Goal: Information Seeking & Learning: Check status

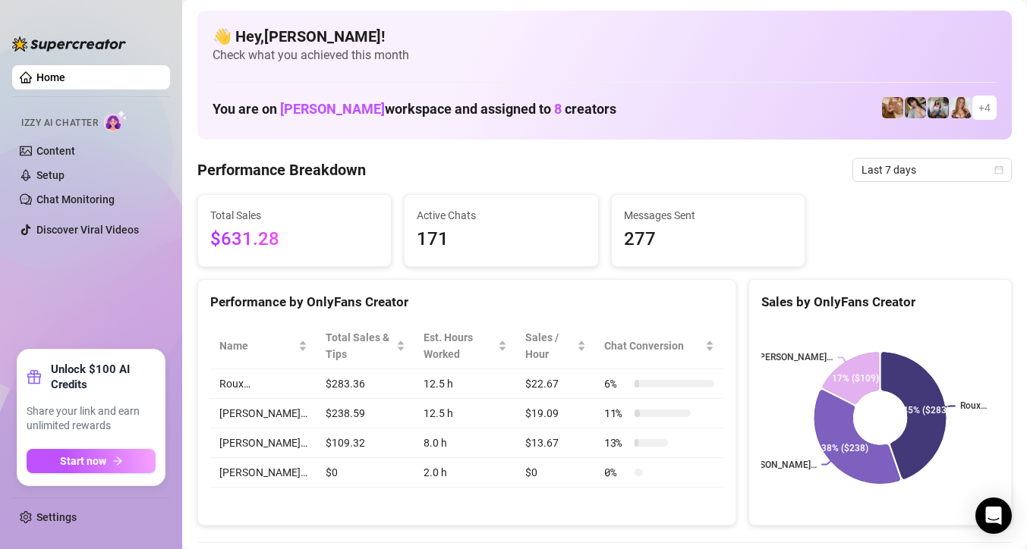
click at [898, 163] on span "Last 7 days" at bounding box center [931, 170] width 141 height 23
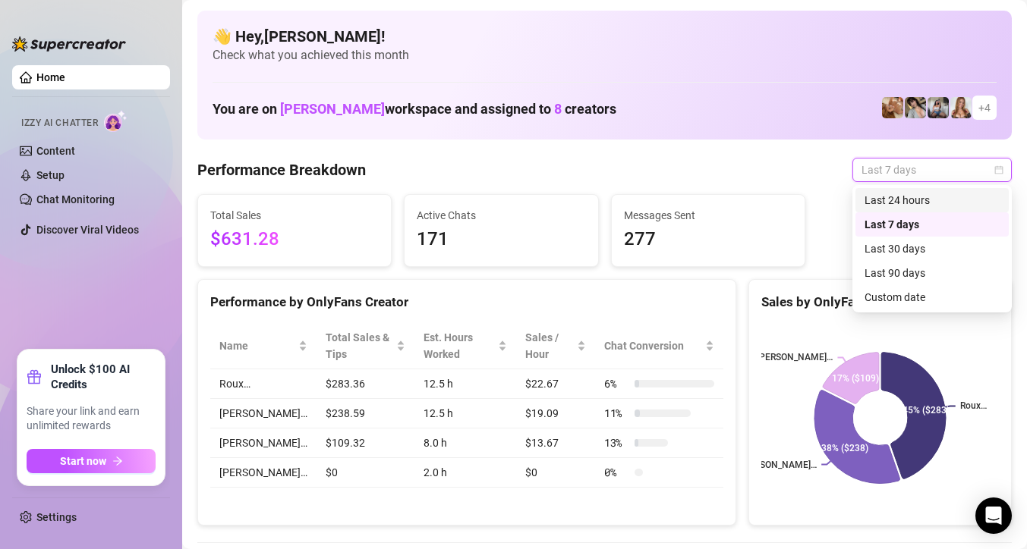
click at [895, 197] on div "Last 24 hours" at bounding box center [931, 200] width 135 height 17
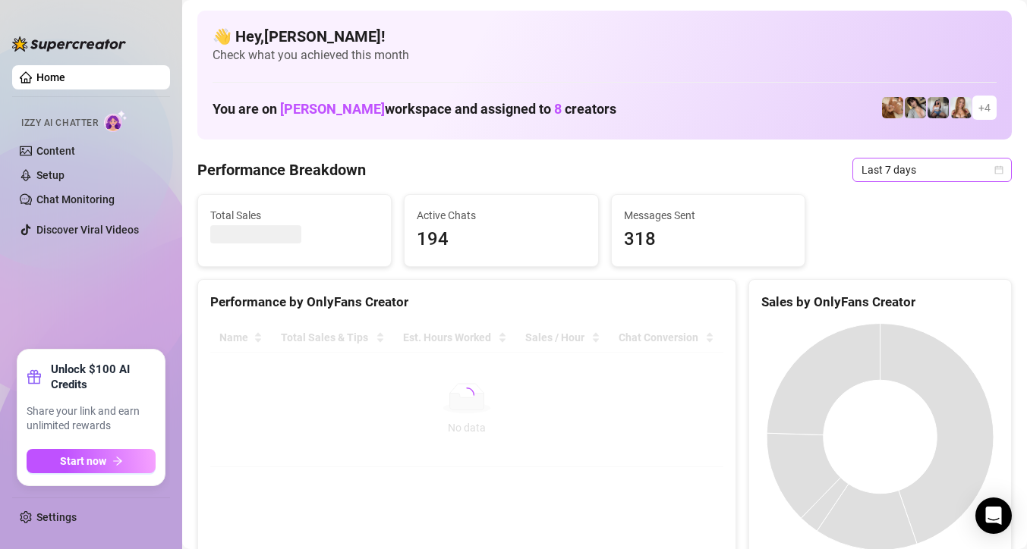
click at [902, 171] on span "Last 7 days" at bounding box center [931, 170] width 141 height 23
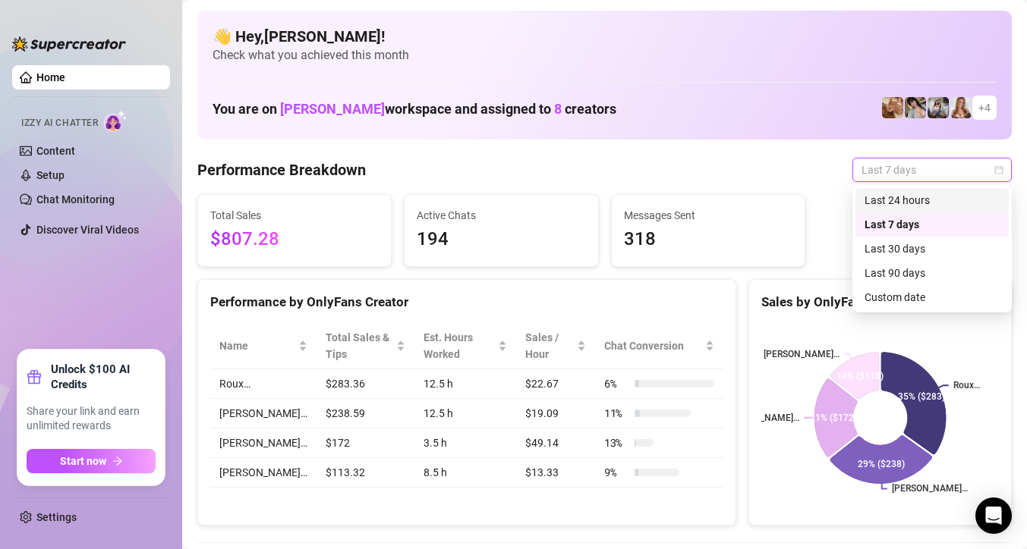
click at [893, 201] on div "Last 24 hours" at bounding box center [931, 200] width 135 height 17
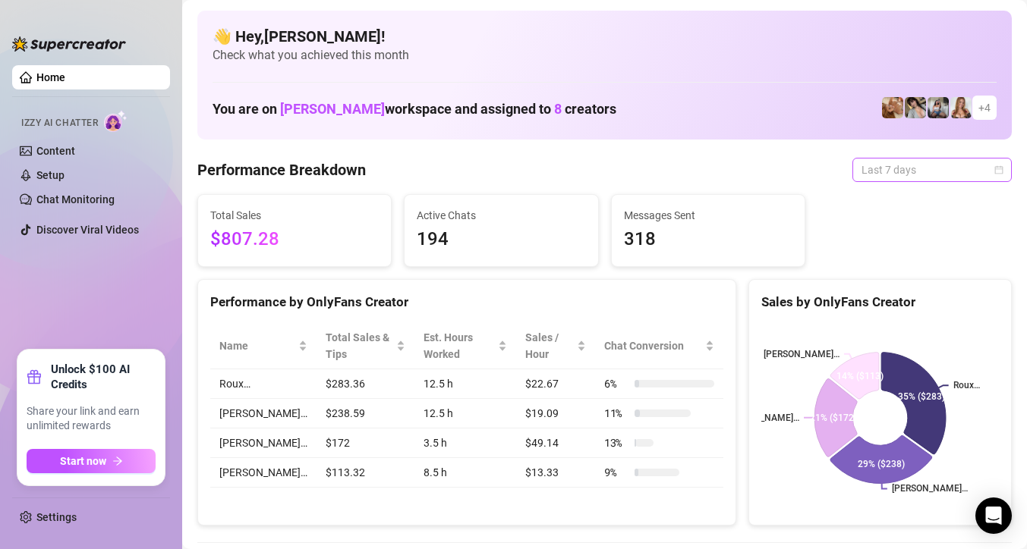
click at [907, 171] on span "Last 7 days" at bounding box center [931, 170] width 141 height 23
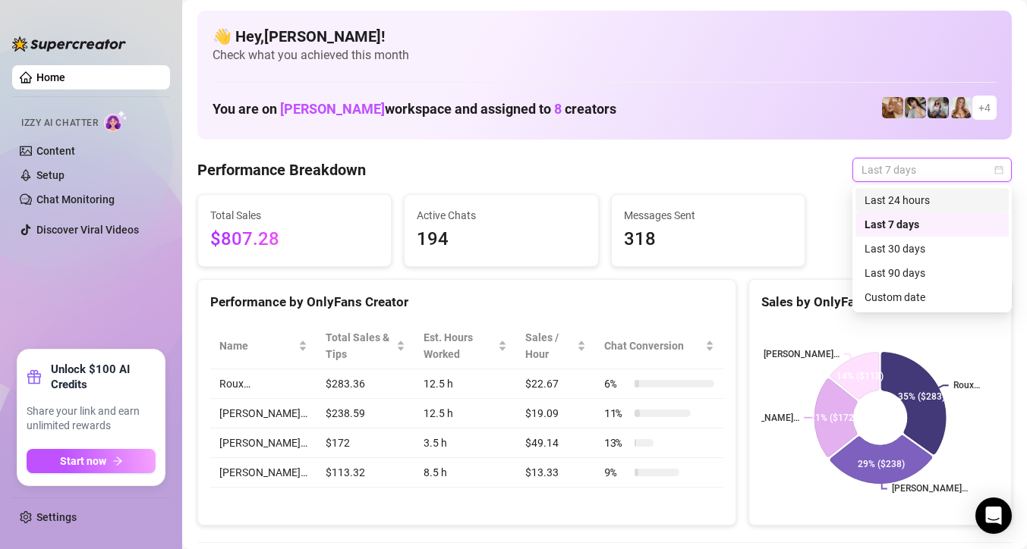
click at [889, 195] on div "Last 24 hours" at bounding box center [931, 200] width 135 height 17
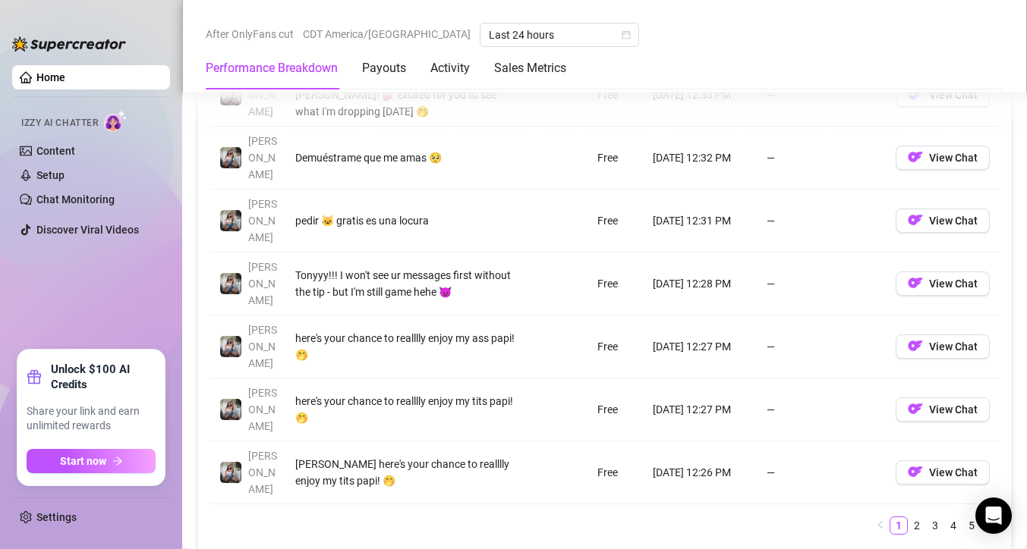
scroll to position [1743, 0]
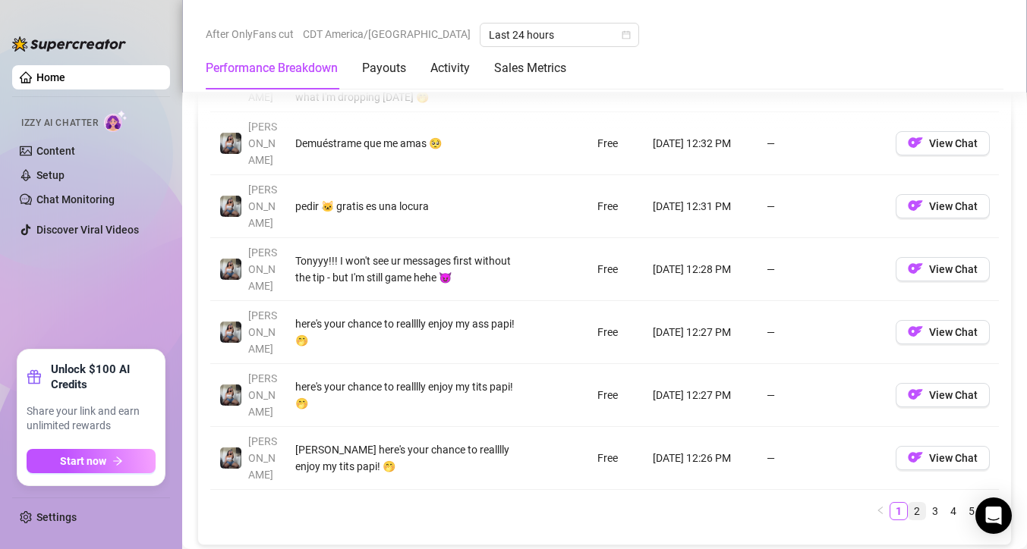
click at [919, 503] on link "2" at bounding box center [916, 511] width 17 height 17
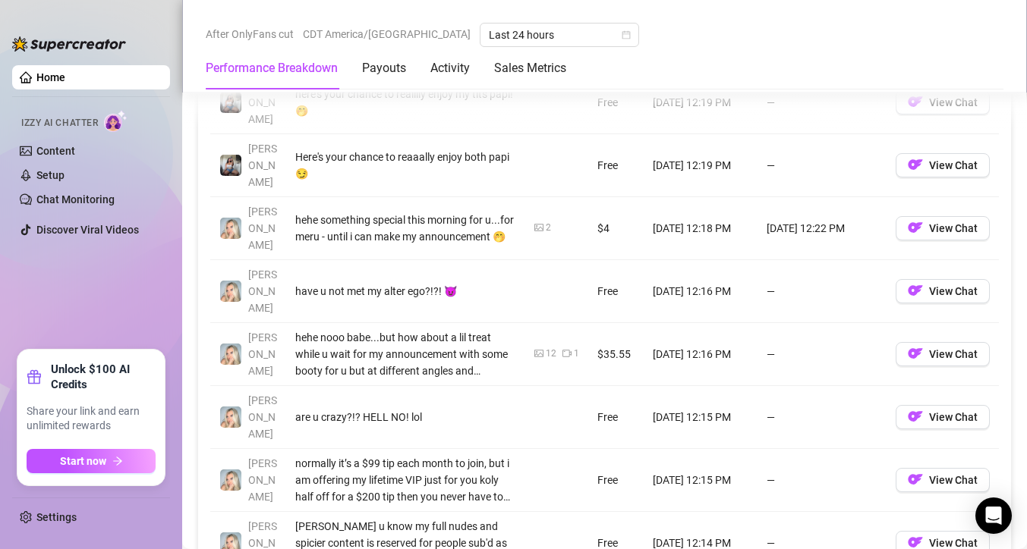
scroll to position [1686, 0]
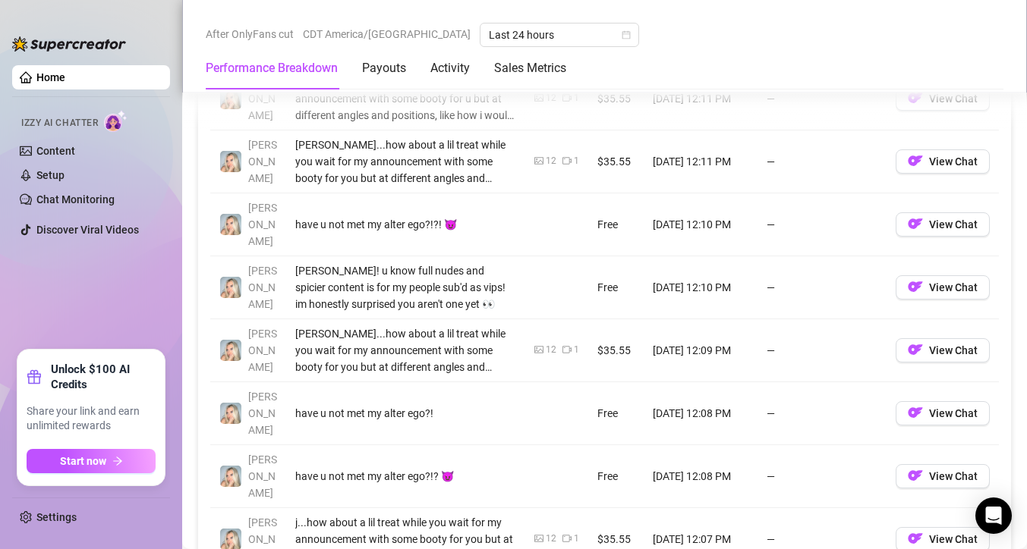
scroll to position [1945, 0]
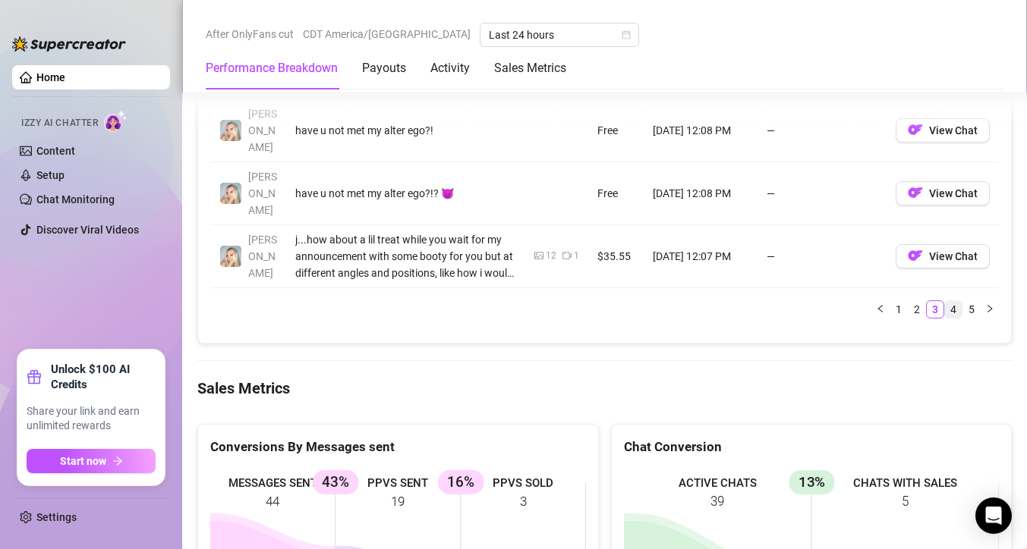
click at [953, 301] on link "4" at bounding box center [953, 309] width 17 height 17
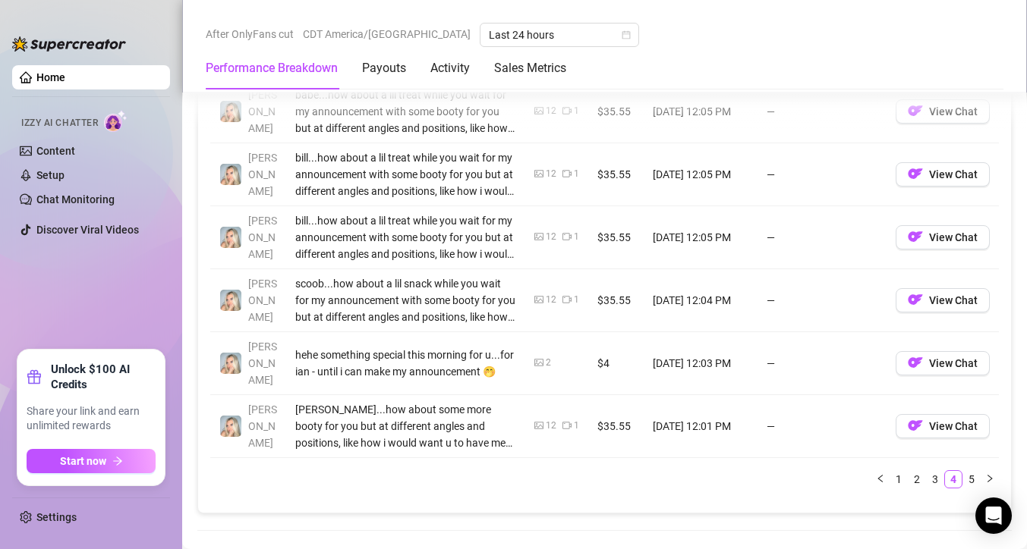
scroll to position [1833, 0]
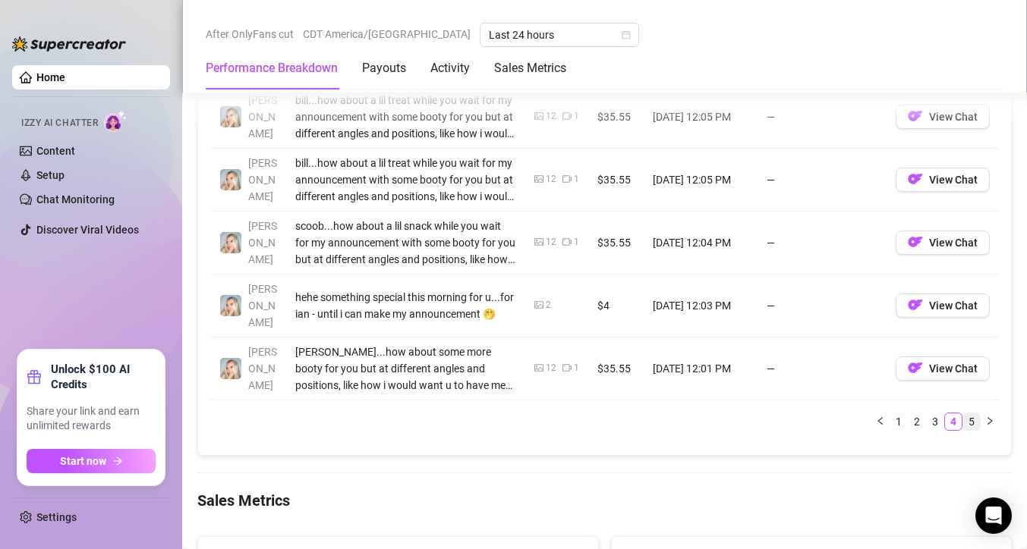
click at [967, 414] on link "5" at bounding box center [971, 422] width 17 height 17
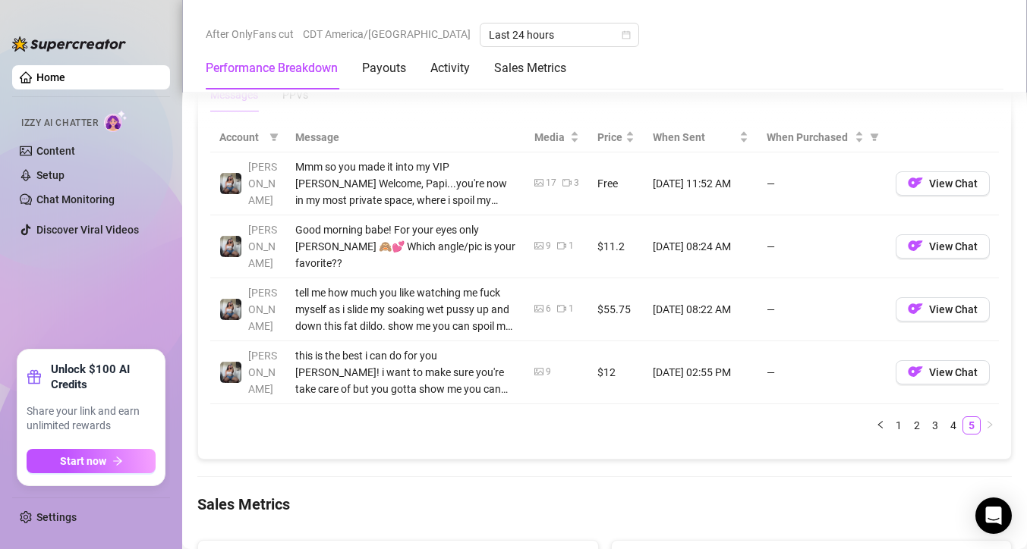
scroll to position [1390, 0]
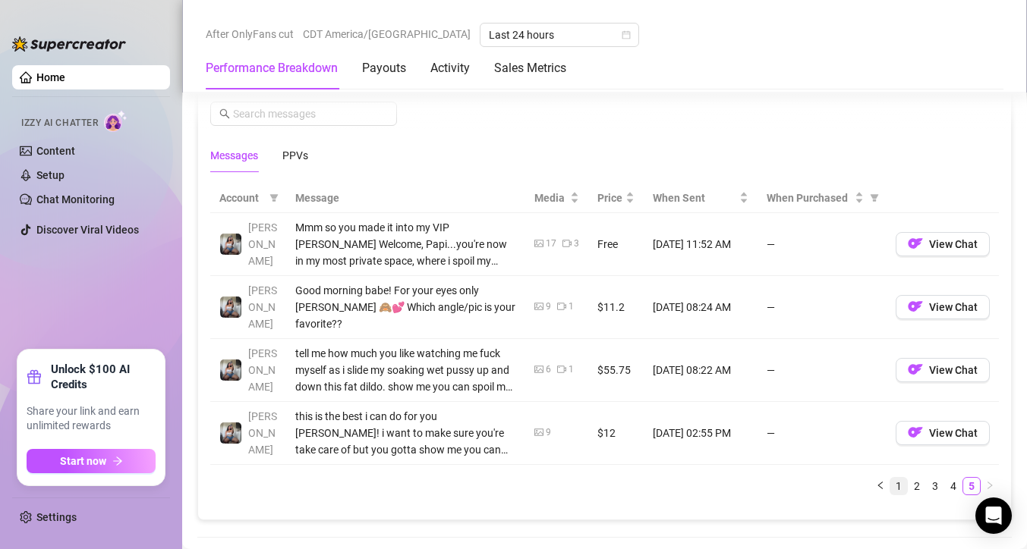
click at [898, 478] on link "1" at bounding box center [898, 486] width 17 height 17
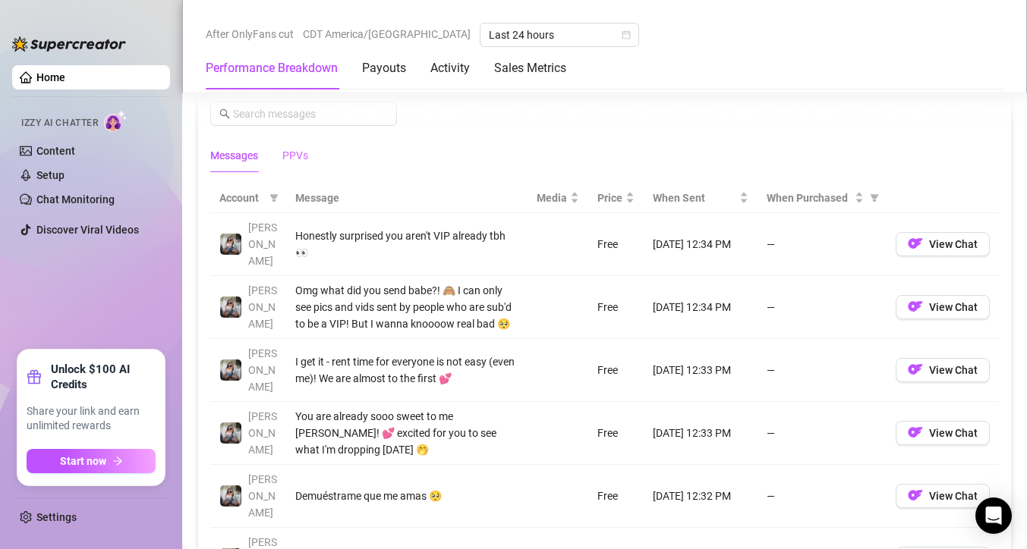
click at [304, 169] on div "PPVs" at bounding box center [295, 155] width 26 height 35
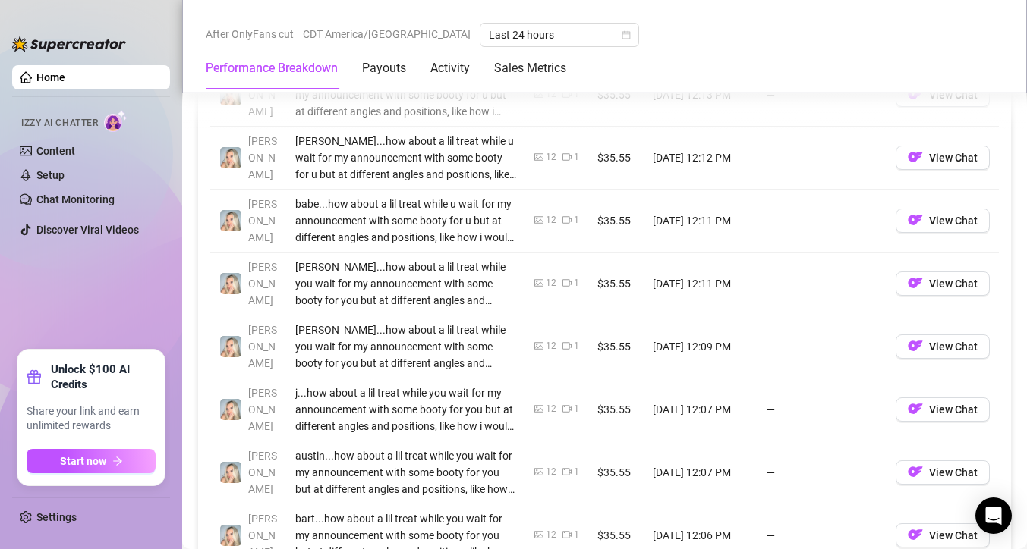
scroll to position [0, 0]
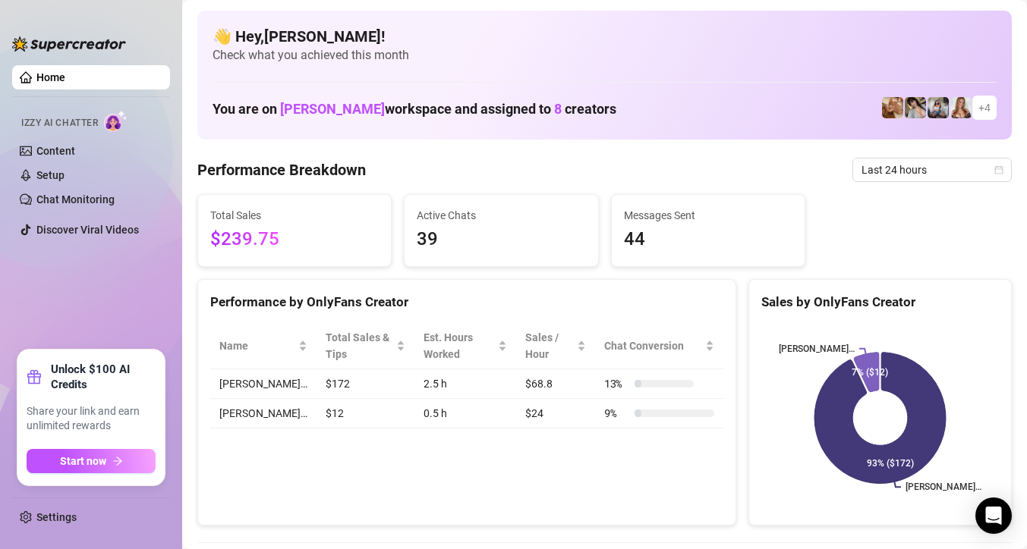
click at [246, 385] on td "[PERSON_NAME]…" at bounding box center [263, 385] width 106 height 30
